Goal: Task Accomplishment & Management: Manage account settings

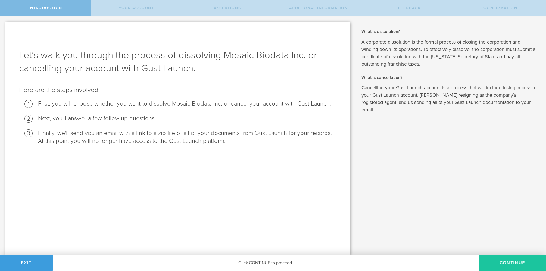
click at [512, 261] on button "Continue" at bounding box center [512, 263] width 67 height 16
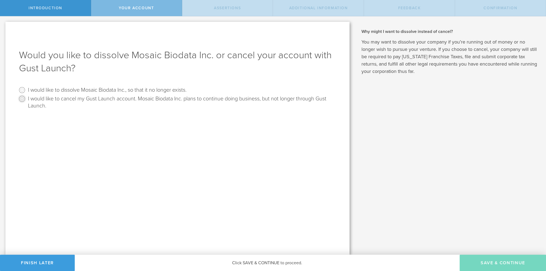
click at [23, 98] on input "I would like to cancel my Gust Launch account. Mosaic Biodata Inc. plans to con…" at bounding box center [22, 98] width 9 height 9
radio input "true"
click at [501, 262] on button "Save & Continue" at bounding box center [503, 263] width 86 height 16
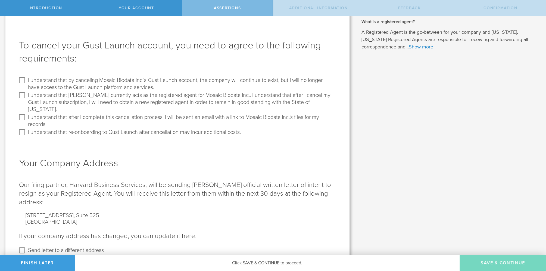
scroll to position [14, 0]
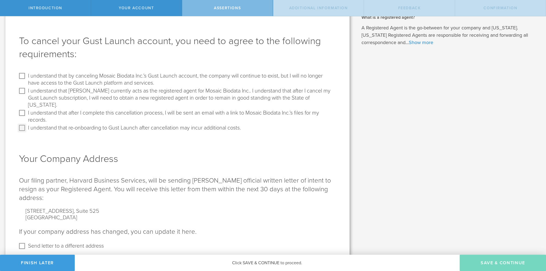
click at [23, 123] on input "I understand that re-onboarding to Gust Launch after cancellation may incur add…" at bounding box center [22, 127] width 9 height 9
checkbox input "true"
drag, startPoint x: 23, startPoint y: 108, endPoint x: 23, endPoint y: 100, distance: 7.6
click at [23, 109] on input "I understand that after I complete this cancellation process, I will be sent an…" at bounding box center [22, 113] width 9 height 9
checkbox input "true"
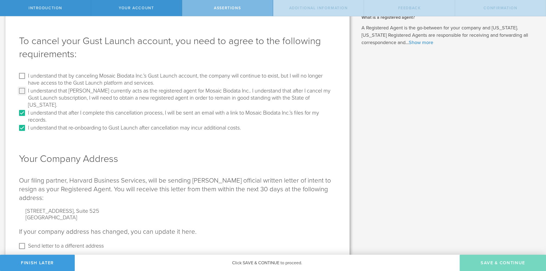
click at [23, 89] on input "I understand that [PERSON_NAME] currently acts as the registered agent for Mosa…" at bounding box center [22, 90] width 9 height 9
checkbox input "true"
click at [23, 76] on input "I understand that by canceling Mosaic Biodata Inc.’s Gust Launch account, the c…" at bounding box center [22, 76] width 9 height 9
checkbox input "true"
click at [500, 262] on button "Save & Continue" at bounding box center [503, 263] width 86 height 16
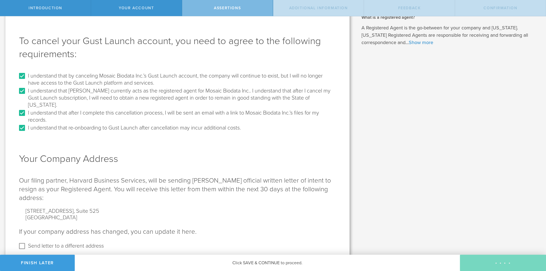
scroll to position [0, 0]
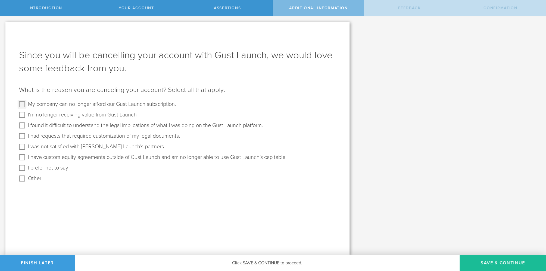
click at [21, 104] on input "My company can no longer afford our Gust Launch subscription." at bounding box center [22, 104] width 9 height 9
checkbox input "true"
click at [511, 261] on button "Save & Continue" at bounding box center [503, 263] width 86 height 16
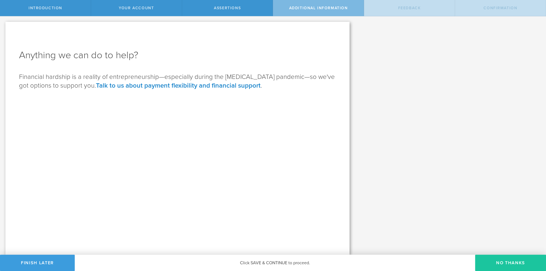
click at [513, 263] on button "No Thanks" at bounding box center [510, 263] width 71 height 16
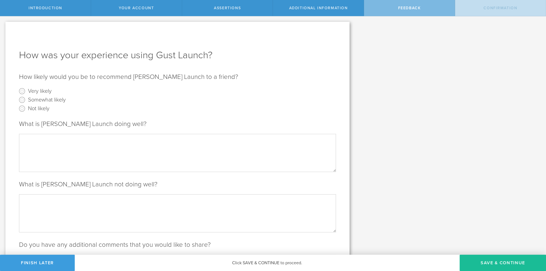
click at [39, 107] on label "Not likely" at bounding box center [38, 108] width 21 height 8
click at [26, 107] on input "Not likely" at bounding box center [22, 108] width 9 height 9
radio input "true"
click at [52, 138] on textarea at bounding box center [177, 153] width 317 height 38
type textarea "Good UI"
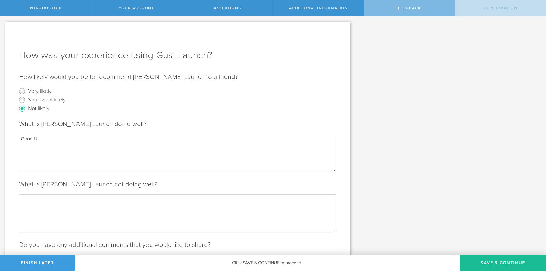
click at [81, 206] on textarea at bounding box center [177, 213] width 317 height 38
paste textarea "The response time from customer support is expensive and long, and it's hard to…"
drag, startPoint x: 148, startPoint y: 199, endPoint x: 117, endPoint y: 199, distance: 31.0
click at [117, 199] on textarea "The response time from customer support is expensive and long, and it's hard to…" at bounding box center [177, 213] width 317 height 38
paste textarea "engthy, and it's challenging to get in touch with them"
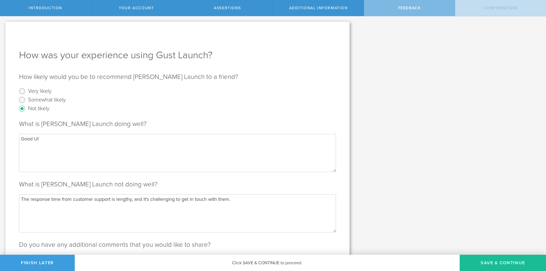
click at [240, 199] on textarea "The response time from customer support is lengthy, and it's challenging to get…" at bounding box center [177, 213] width 317 height 38
click at [21, 198] on textarea "The response time from customer support is lengthy, and it's challenging to get…" at bounding box center [177, 213] width 317 height 38
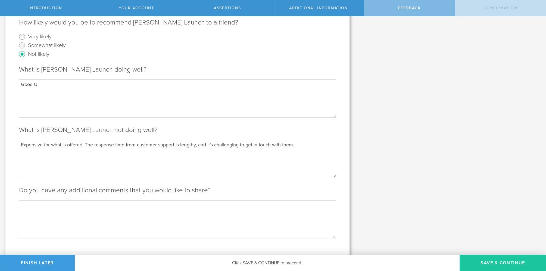
type textarea "Expensive for what is offered. The response time from customer support is lengt…"
click at [502, 260] on button "Save & Continue" at bounding box center [503, 263] width 86 height 16
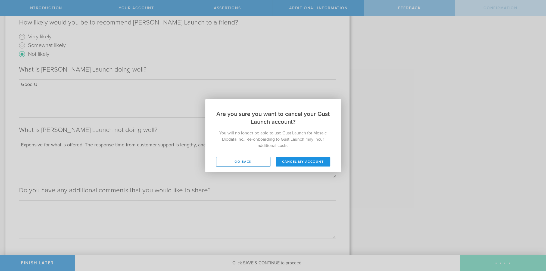
click at [318, 160] on button "Cancel my account" at bounding box center [303, 162] width 54 height 10
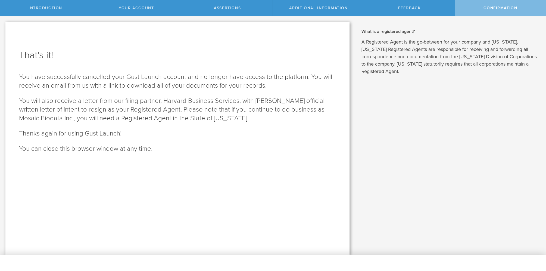
scroll to position [0, 0]
